Goal: Book appointment/travel/reservation

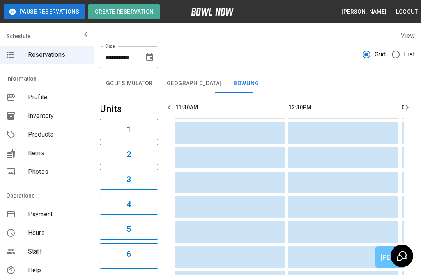
scroll to position [0, 1193]
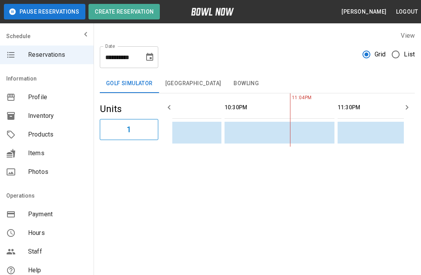
click at [235, 83] on button "Bowling" at bounding box center [246, 83] width 38 height 19
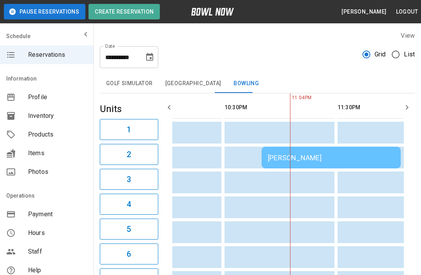
click at [403, 107] on icon "button" at bounding box center [406, 107] width 9 height 9
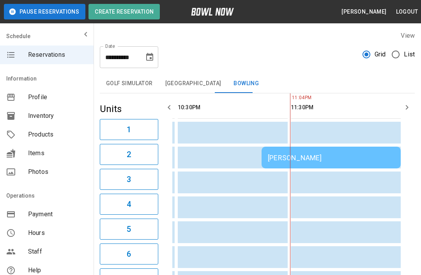
click at [397, 109] on th "sticky table" at bounding box center [387, 108] width 25 height 22
click at [173, 104] on icon "button" at bounding box center [168, 107] width 9 height 9
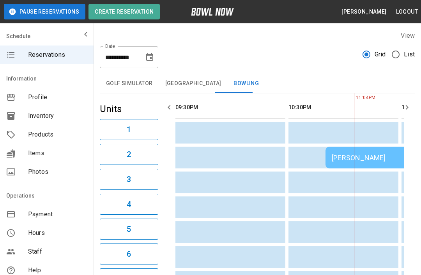
click at [132, 84] on button "Golf Simulator" at bounding box center [129, 83] width 59 height 19
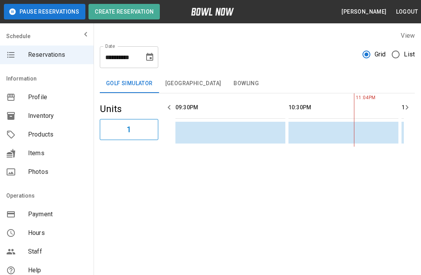
click at [189, 78] on button "[GEOGRAPHIC_DATA]" at bounding box center [193, 83] width 69 height 19
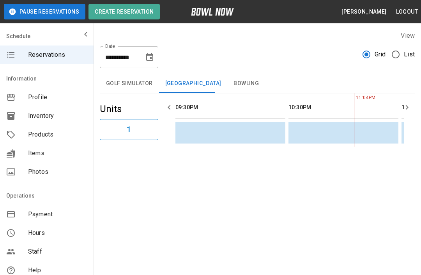
click at [227, 75] on button "Bowling" at bounding box center [246, 83] width 38 height 19
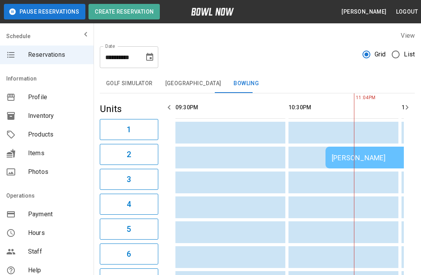
click at [143, 54] on button "Choose date, selected date is Aug 17, 2025" at bounding box center [150, 57] width 16 height 16
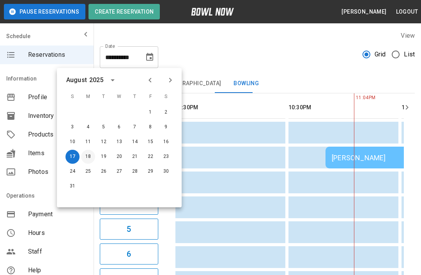
click at [90, 151] on button "18" at bounding box center [88, 157] width 14 height 14
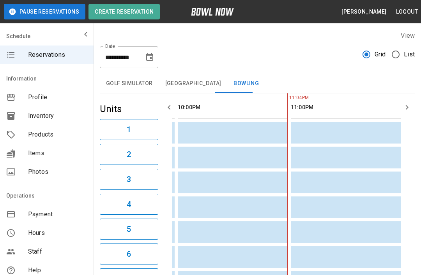
click at [132, 83] on button "Golf Simulator" at bounding box center [129, 83] width 59 height 19
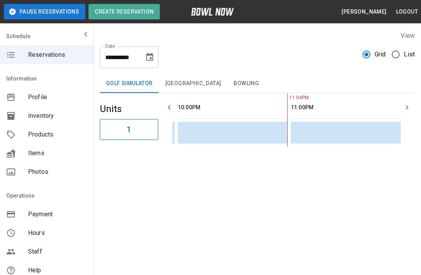
click at [230, 81] on button "Bowling" at bounding box center [246, 83] width 38 height 19
click at [230, 80] on button "Bowling" at bounding box center [246, 83] width 38 height 19
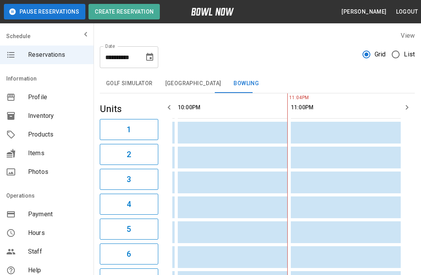
click at [149, 55] on icon "Choose date, selected date is Aug 18, 2025" at bounding box center [149, 57] width 7 height 8
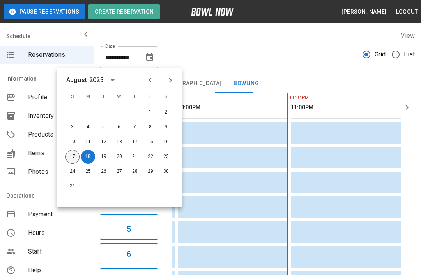
click at [72, 154] on button "17" at bounding box center [72, 157] width 14 height 14
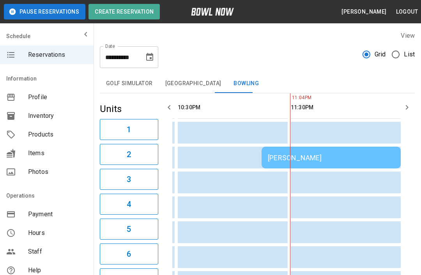
type input "**********"
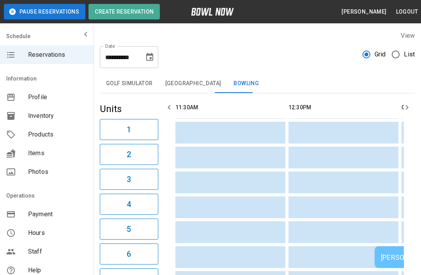
click at [170, 106] on icon "button" at bounding box center [168, 107] width 9 height 9
click at [174, 104] on button "button" at bounding box center [169, 108] width 16 height 16
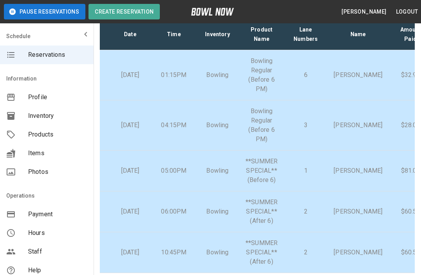
scroll to position [55, 0]
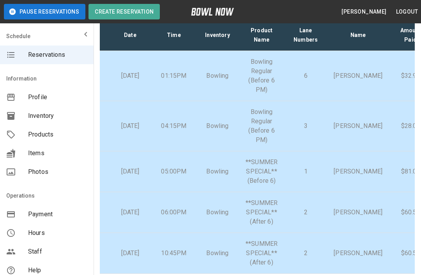
click at [252, 253] on p "**SUMMER SPECIAL** (After 6)" at bounding box center [261, 254] width 32 height 28
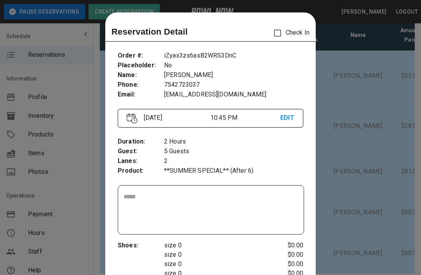
scroll to position [12, 0]
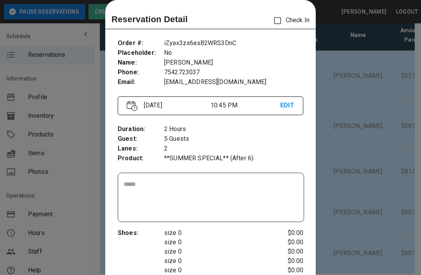
click at [360, 159] on div at bounding box center [210, 137] width 421 height 275
